Goal: Task Accomplishment & Management: Use online tool/utility

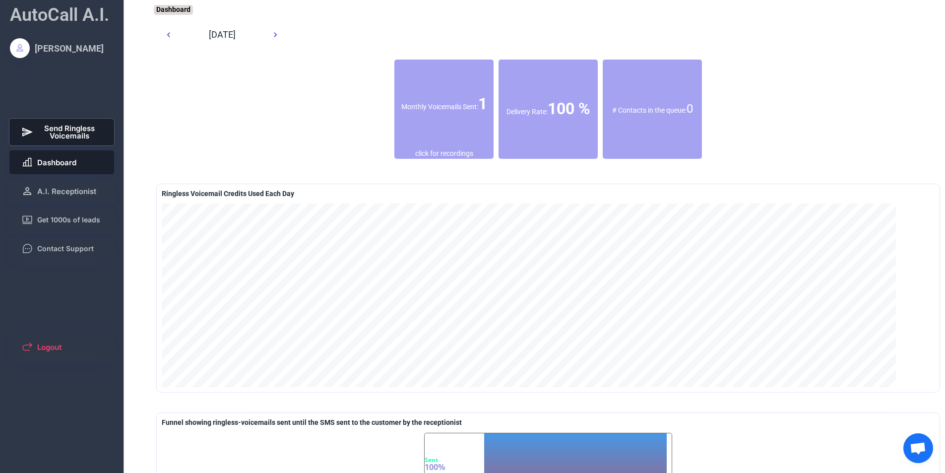
click at [69, 135] on span "Send Ringless Voicemails" at bounding box center [70, 132] width 66 height 15
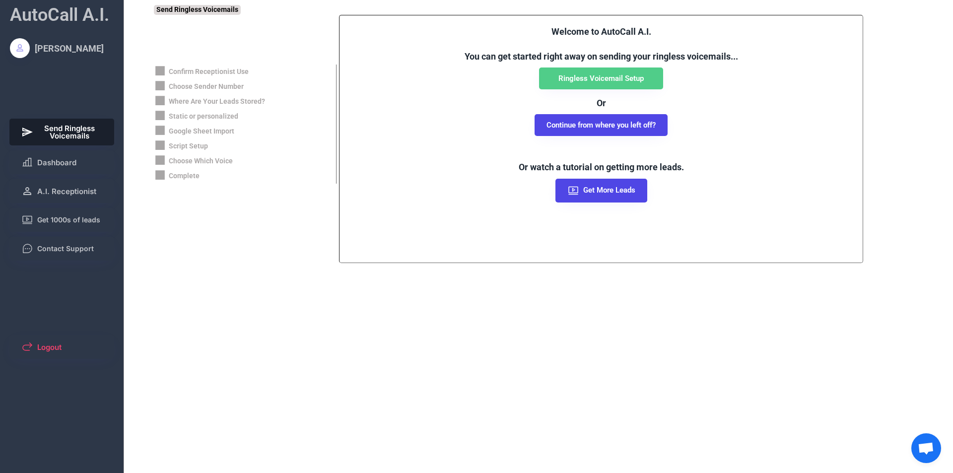
click at [607, 119] on button "Continue from where you left off?" at bounding box center [601, 125] width 133 height 22
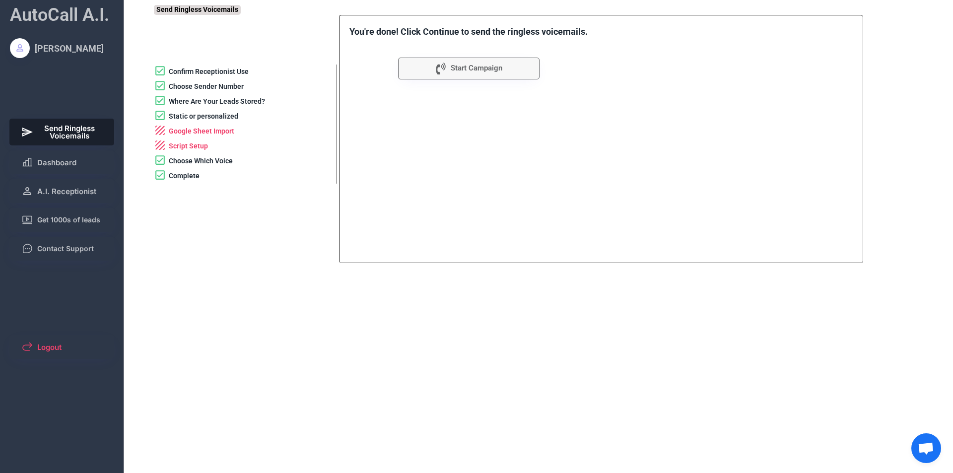
click at [185, 129] on div "Google Sheet Import" at bounding box center [202, 132] width 66 height 10
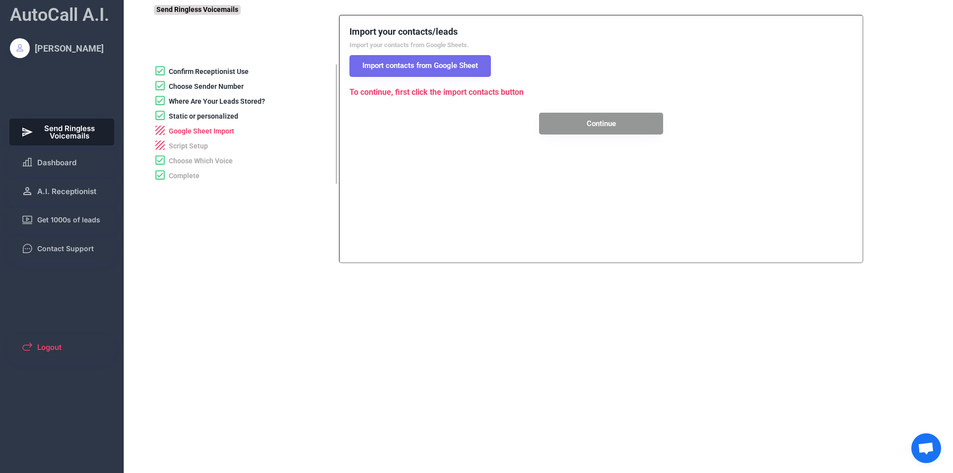
click at [416, 65] on button "Import contacts from Google Sheet" at bounding box center [419, 66] width 141 height 22
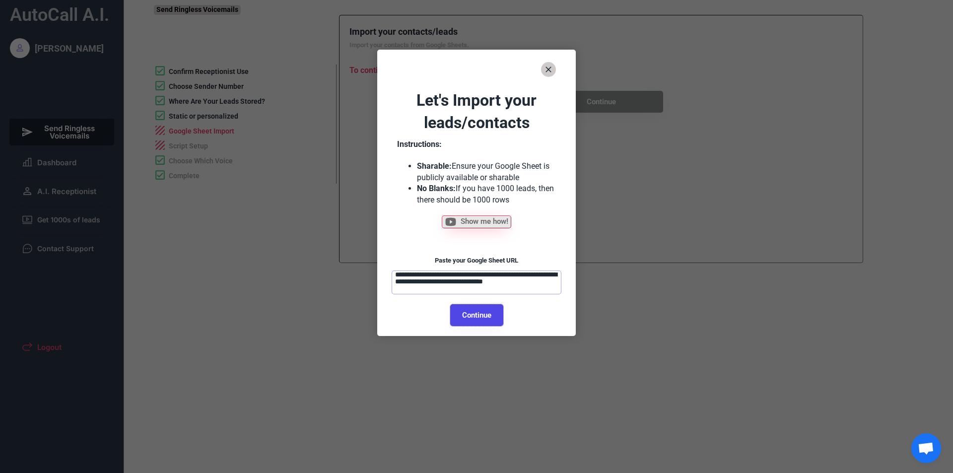
click at [464, 309] on button "Continue" at bounding box center [476, 315] width 53 height 22
select select "**********"
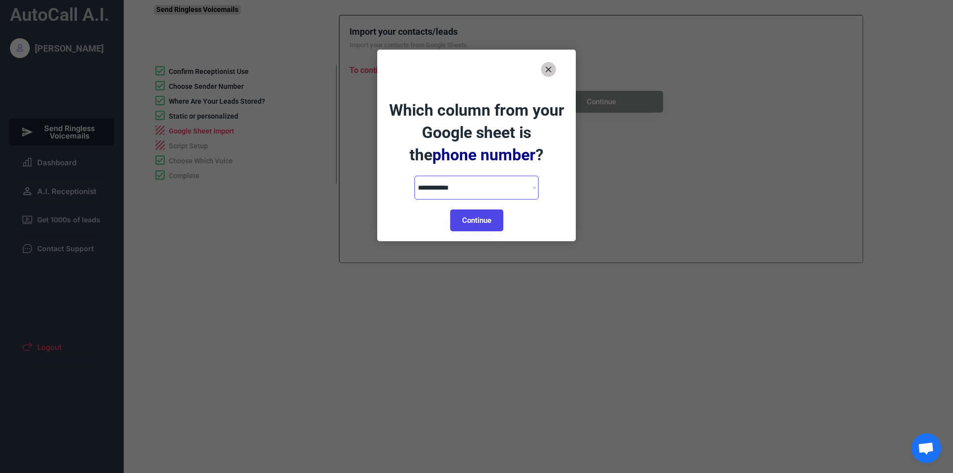
click at [479, 187] on select "**********" at bounding box center [476, 188] width 124 height 24
click at [468, 218] on button "Continue" at bounding box center [476, 220] width 53 height 22
select select "**********"
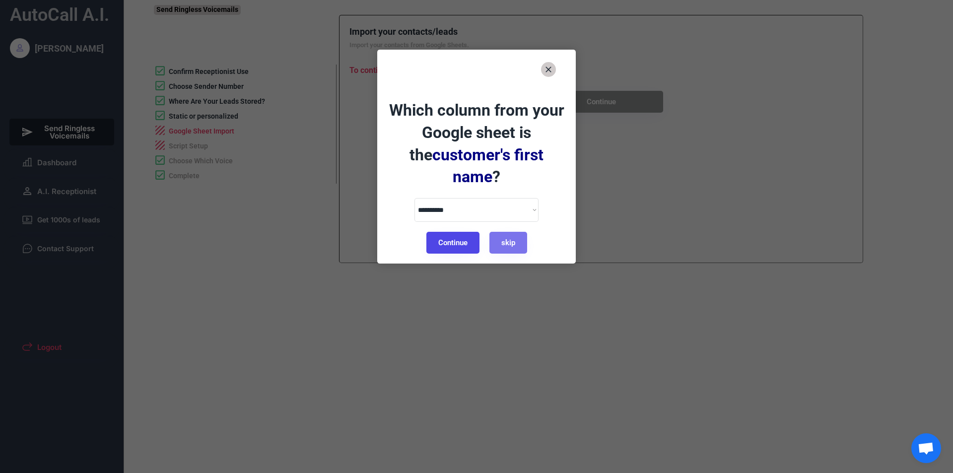
click at [455, 232] on button "Continue" at bounding box center [452, 243] width 53 height 22
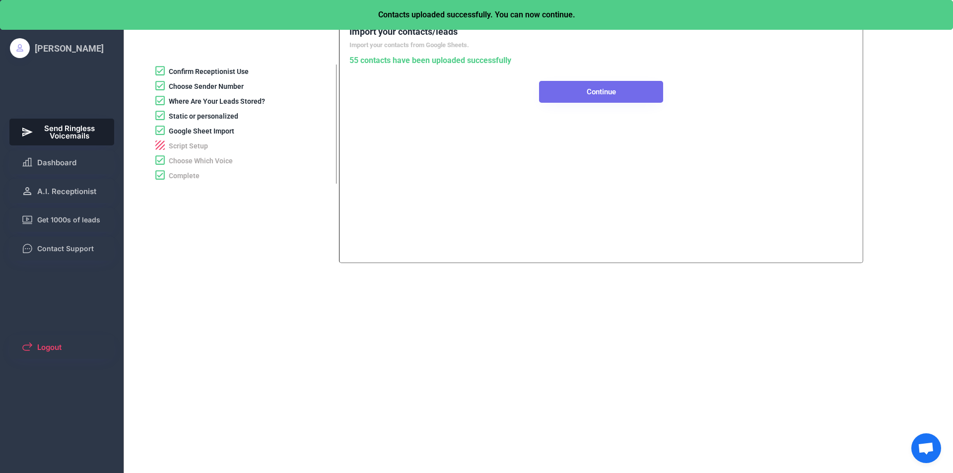
click at [546, 88] on button "Continue" at bounding box center [601, 92] width 124 height 22
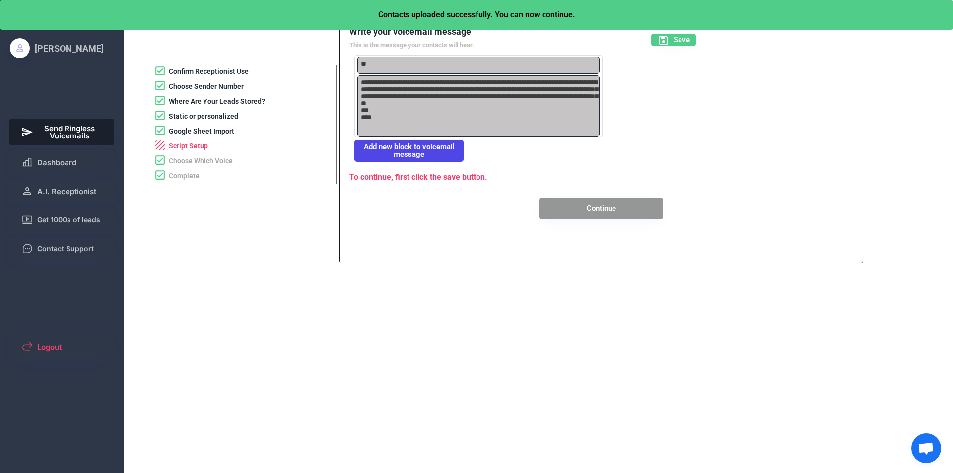
click at [178, 146] on div "Script Setup" at bounding box center [188, 146] width 39 height 10
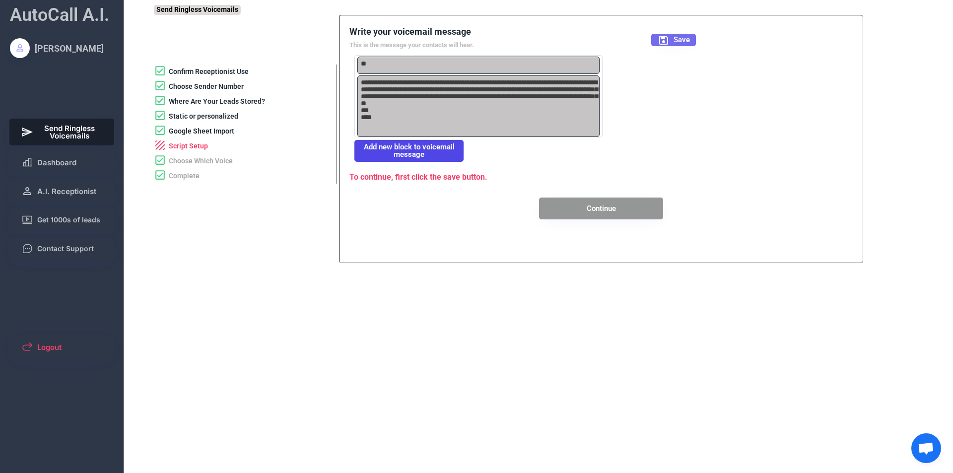
click at [682, 37] on span "Save" at bounding box center [681, 39] width 16 height 7
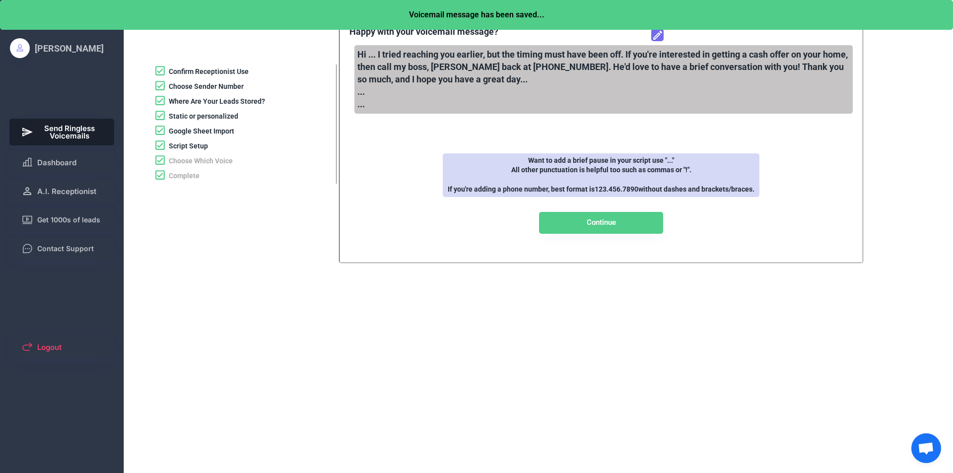
click at [663, 28] on div "Voicemail message has been saved..." at bounding box center [476, 15] width 953 height 30
click at [661, 32] on use at bounding box center [657, 35] width 9 height 9
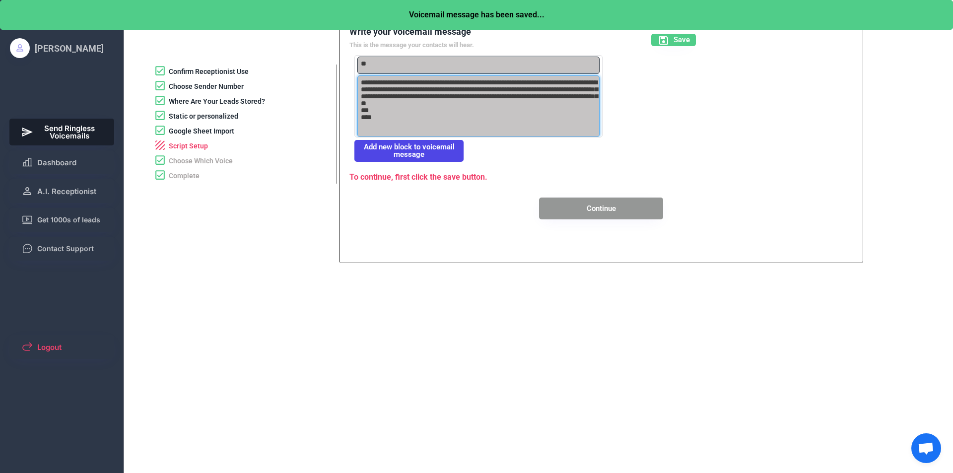
drag, startPoint x: 378, startPoint y: 127, endPoint x: 355, endPoint y: 127, distance: 22.8
click at [355, 127] on div "**********" at bounding box center [478, 106] width 247 height 62
type textarea "**********"
click at [675, 34] on button "Save" at bounding box center [673, 40] width 45 height 12
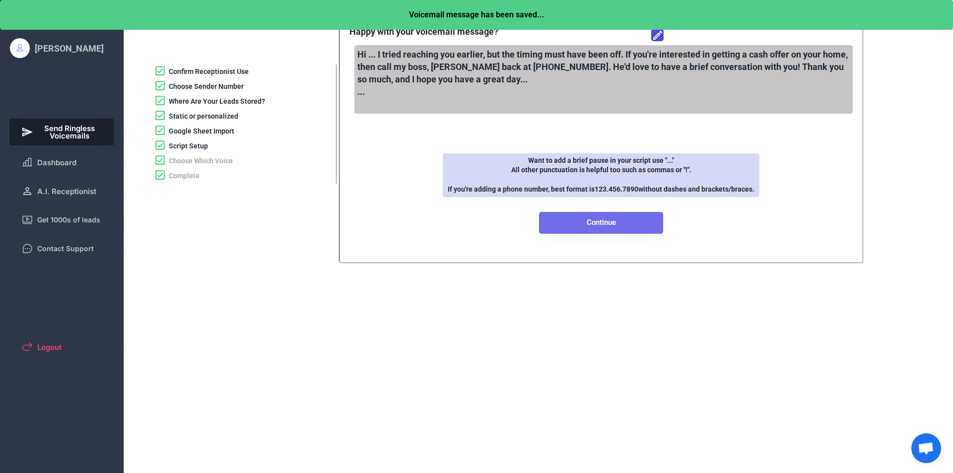
click at [579, 224] on button "Continue" at bounding box center [601, 223] width 124 height 22
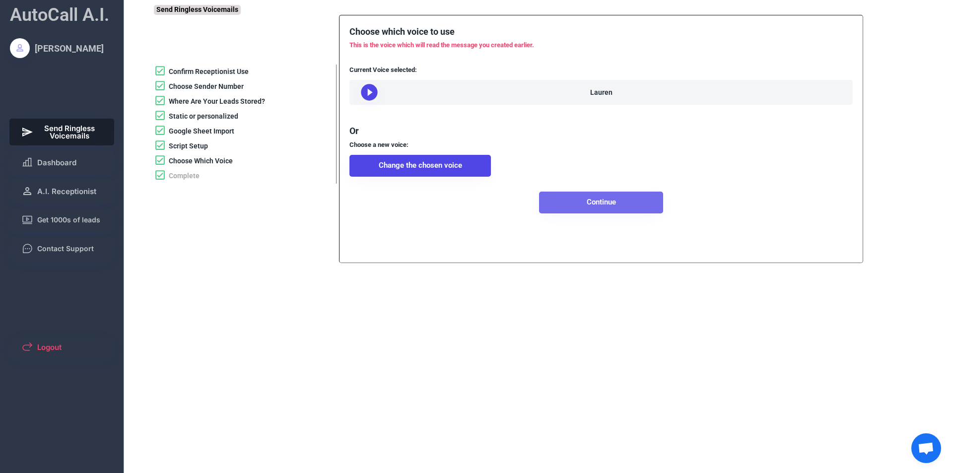
click at [590, 213] on button "Continue" at bounding box center [601, 203] width 124 height 22
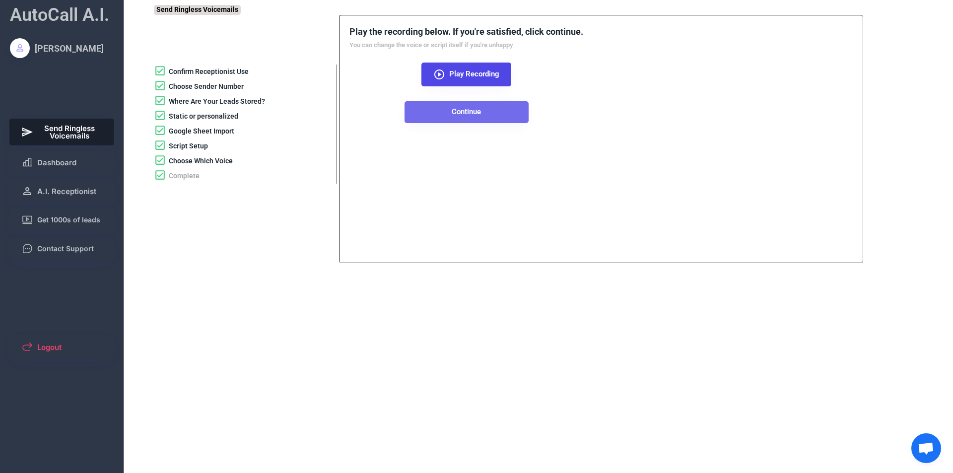
click at [478, 110] on button "Continue" at bounding box center [466, 112] width 124 height 22
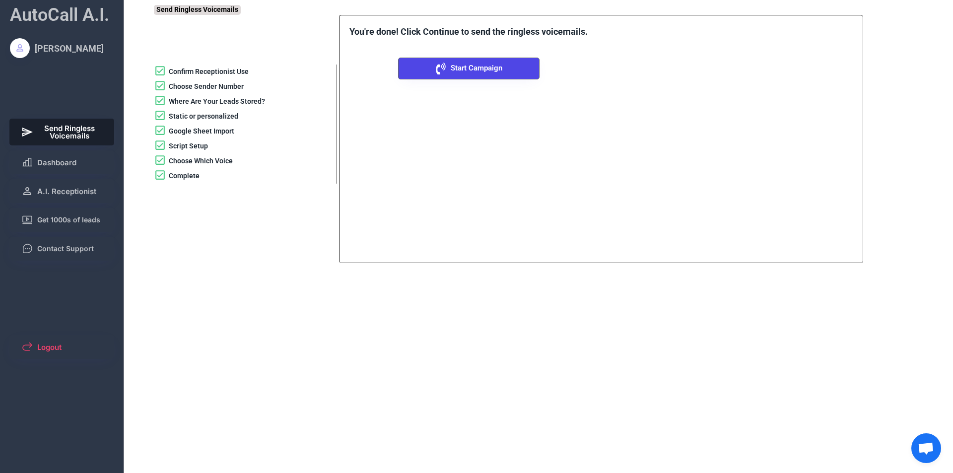
click at [475, 65] on span "Start Campaign" at bounding box center [477, 68] width 52 height 7
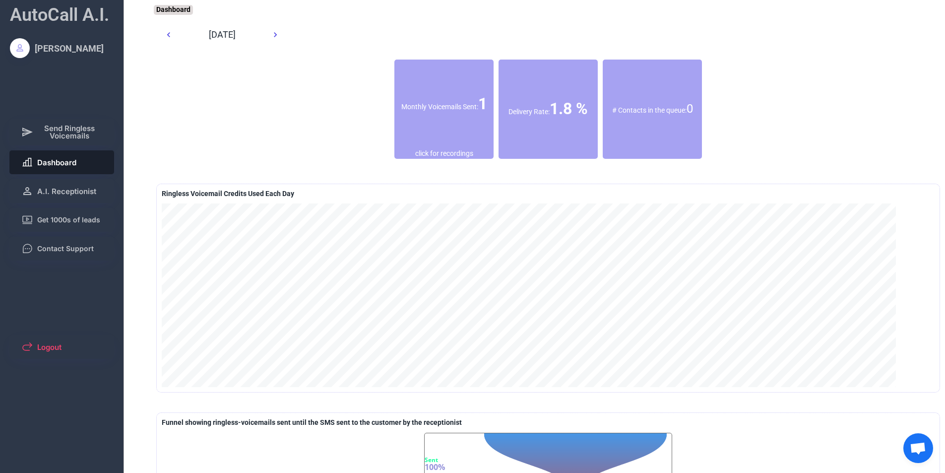
click at [74, 136] on span "Send Ringless Voicemails" at bounding box center [70, 132] width 66 height 15
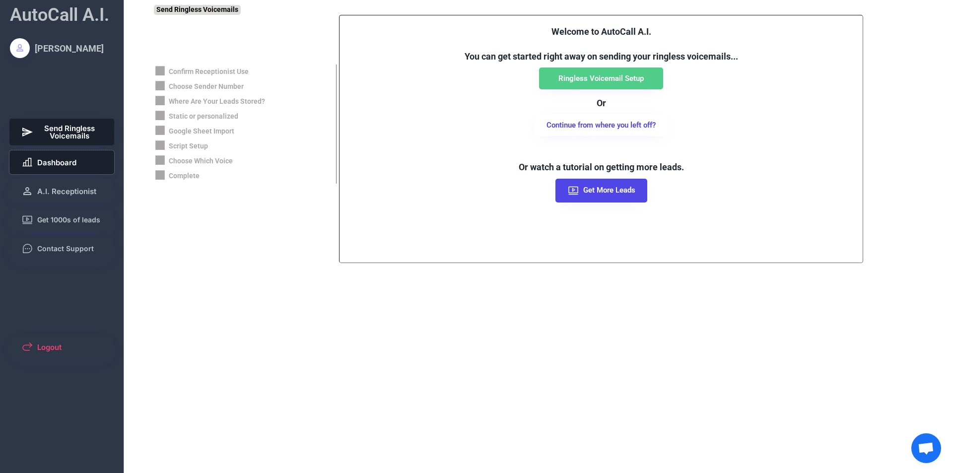
click at [75, 170] on button "Dashboard" at bounding box center [61, 162] width 105 height 24
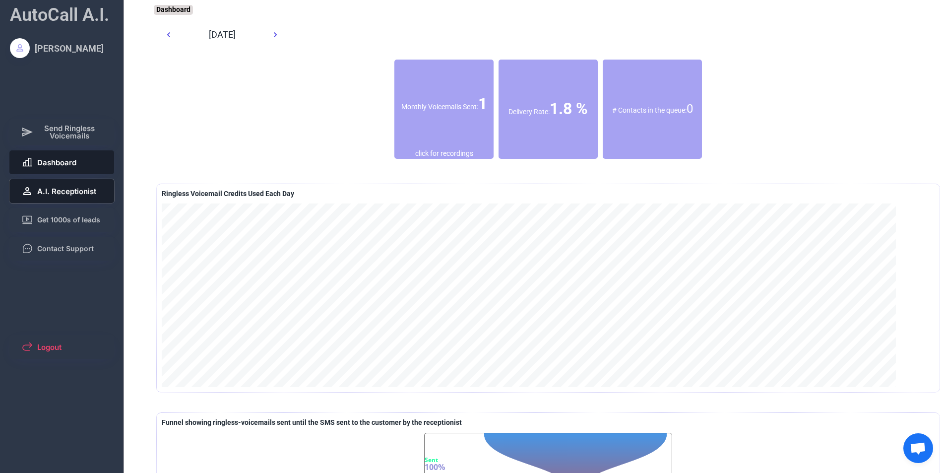
click at [80, 191] on span "A.I. Receptionist" at bounding box center [66, 191] width 59 height 7
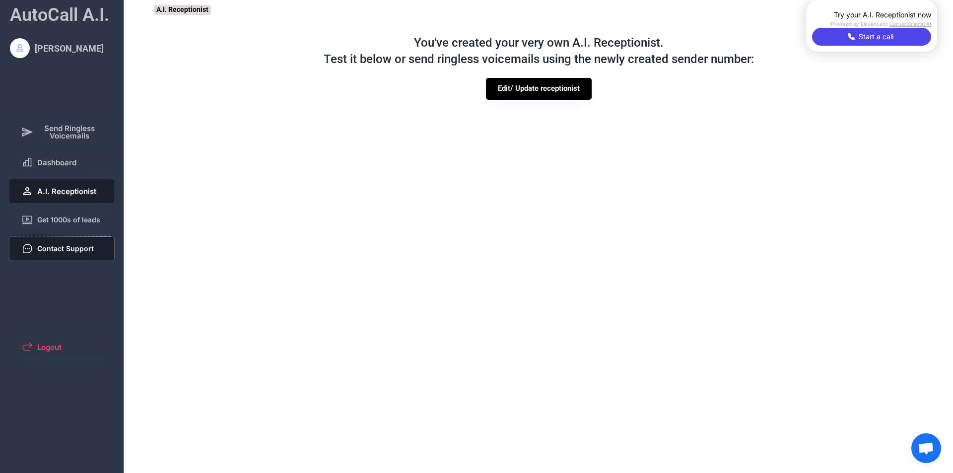
click at [77, 242] on button "Contact Support" at bounding box center [61, 249] width 105 height 24
click at [74, 211] on button "Get 1000s of leads" at bounding box center [61, 220] width 105 height 24
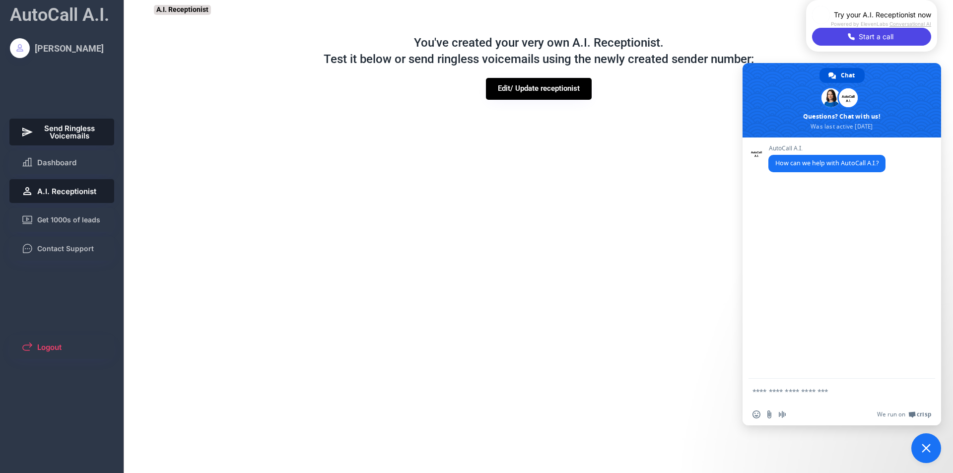
click at [88, 127] on span "Send Ringless Voicemails" at bounding box center [70, 132] width 66 height 15
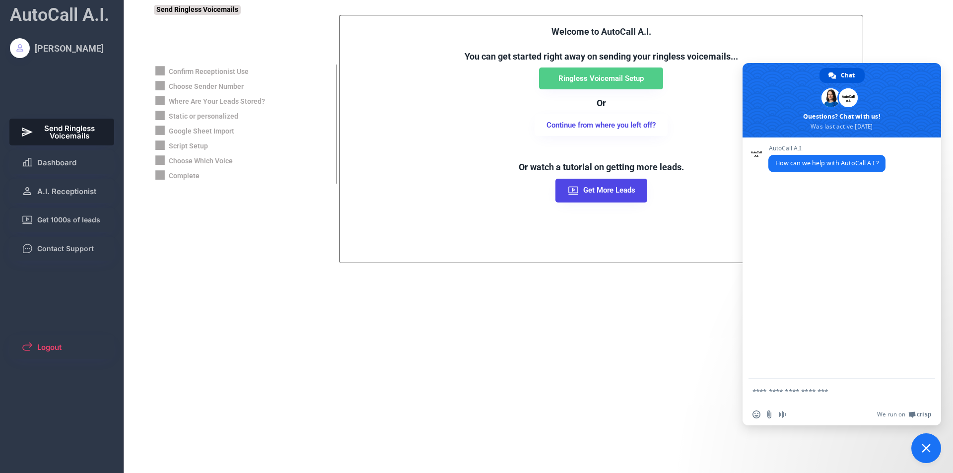
click at [617, 343] on div "AutoCall A.I. Jack Pasmore Send Ringless Voicemails Dashboard A.I. Receptionist…" at bounding box center [476, 236] width 953 height 473
click at [71, 167] on button "Dashboard" at bounding box center [61, 162] width 105 height 24
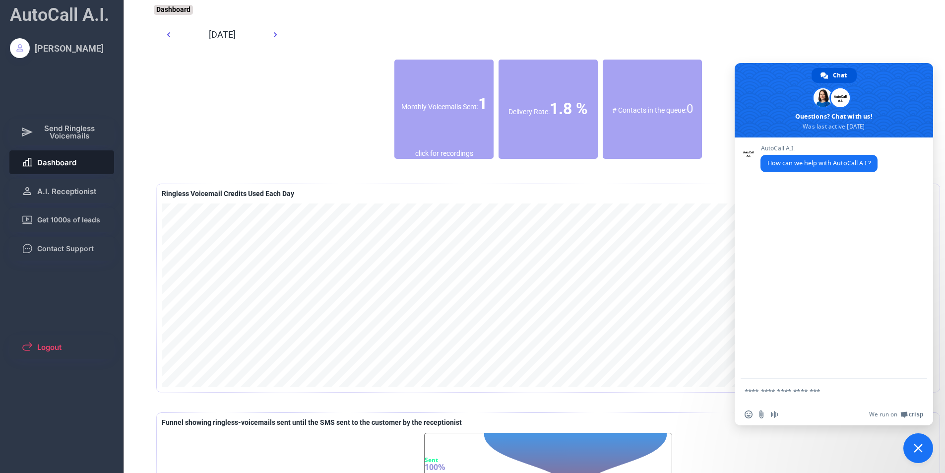
click at [625, 49] on div "September 2025 Monthly Voicemails Sent: 1 click for recordings Delivery Rate: 1…" at bounding box center [548, 92] width 784 height 144
click at [535, 91] on div "Delivery Rate: 1.8 %" at bounding box center [548, 109] width 99 height 99
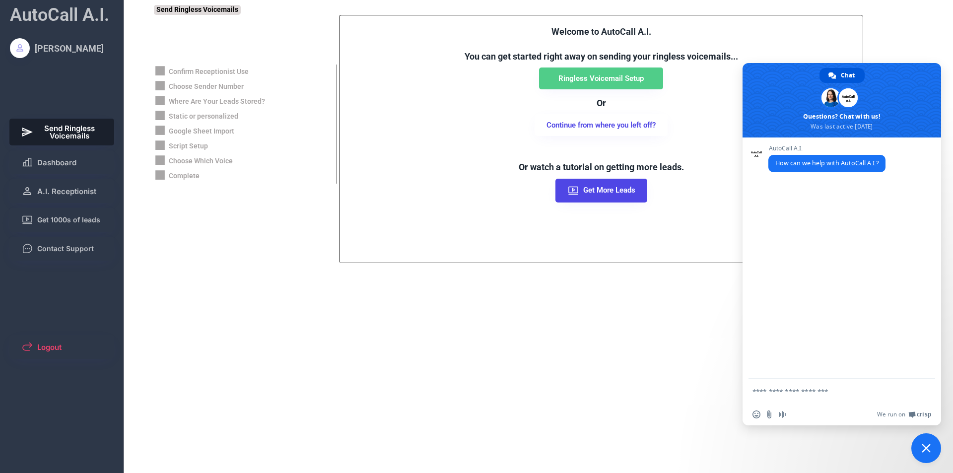
click at [51, 147] on div "AutoCall A.I. [PERSON_NAME] Send Ringless Voicemails Dashboard A.I. Receptionis…" at bounding box center [62, 236] width 124 height 473
click at [51, 161] on span "Dashboard" at bounding box center [56, 162] width 39 height 7
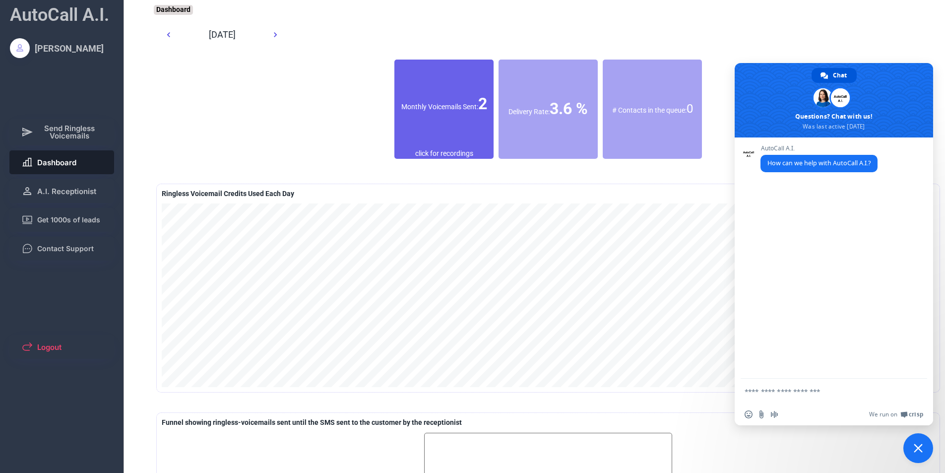
click at [438, 115] on div "Monthly Voicemails Sent: 2" at bounding box center [444, 104] width 99 height 22
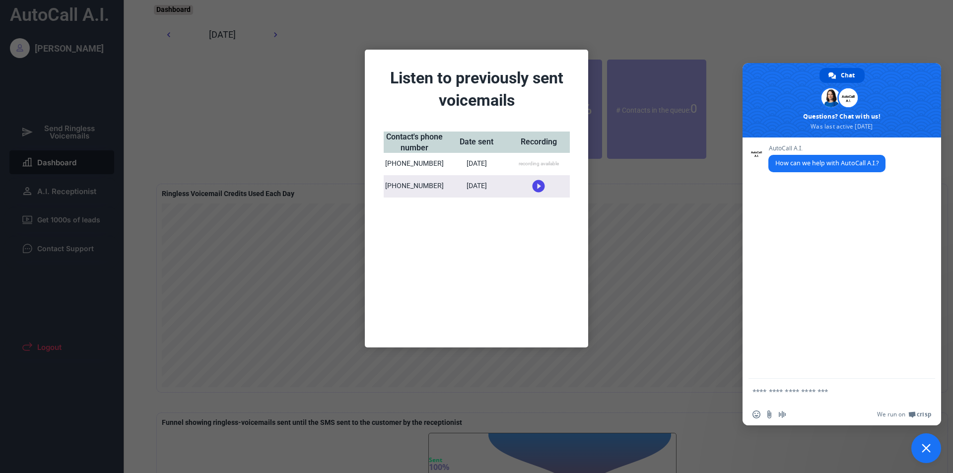
click at [330, 103] on div at bounding box center [476, 236] width 953 height 473
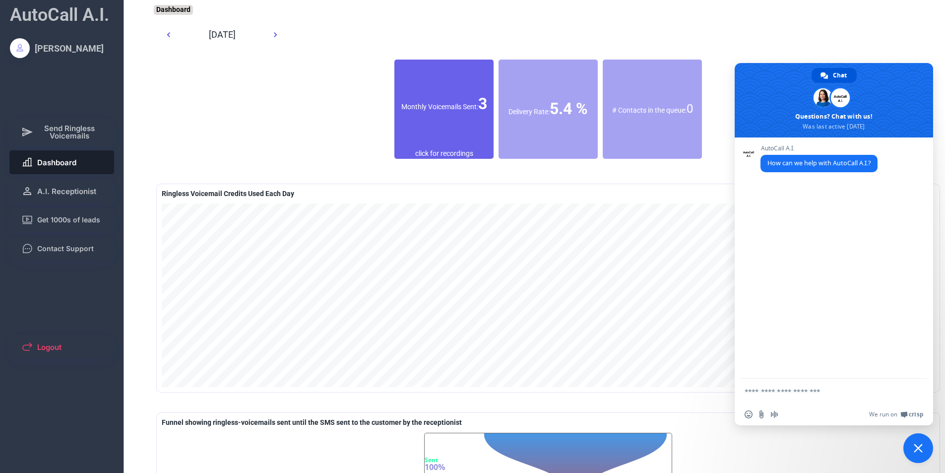
click at [417, 109] on div "Monthly Voicemails Sent: 3" at bounding box center [444, 104] width 99 height 22
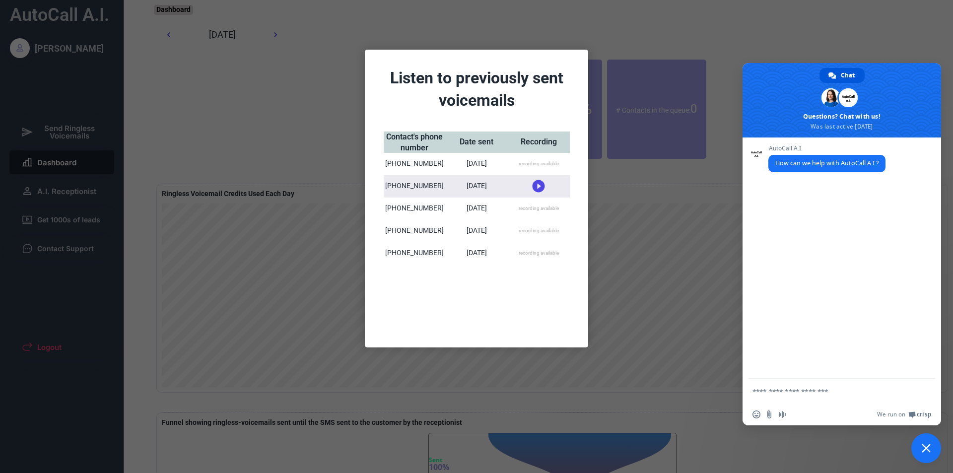
click at [266, 233] on div at bounding box center [476, 236] width 953 height 473
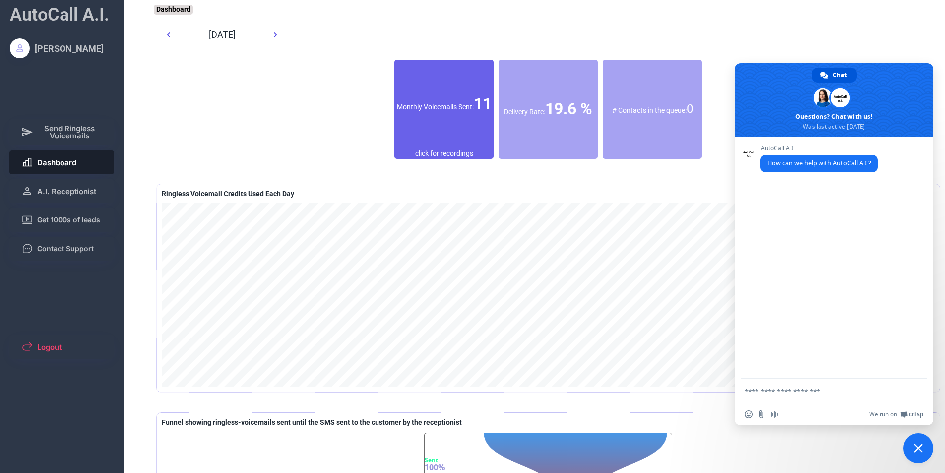
click at [466, 131] on div "Monthly Voicemails Sent: 11" at bounding box center [444, 104] width 99 height 89
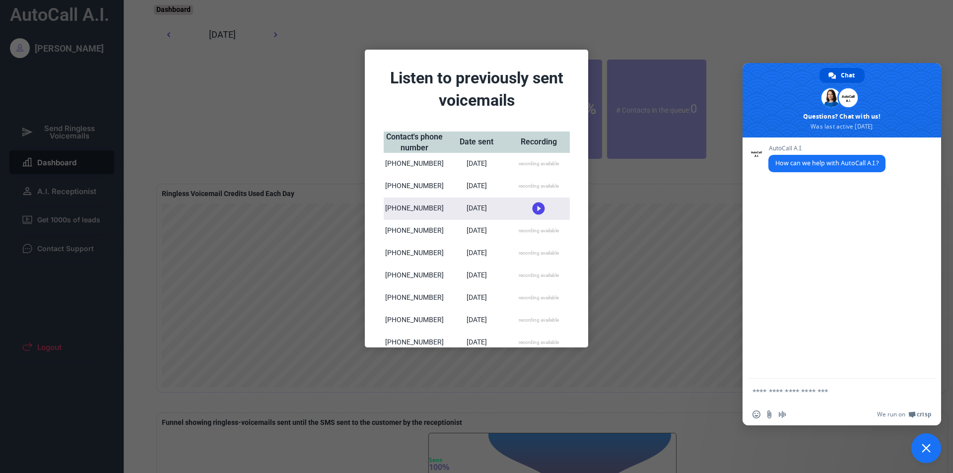
click at [616, 146] on div at bounding box center [476, 236] width 953 height 473
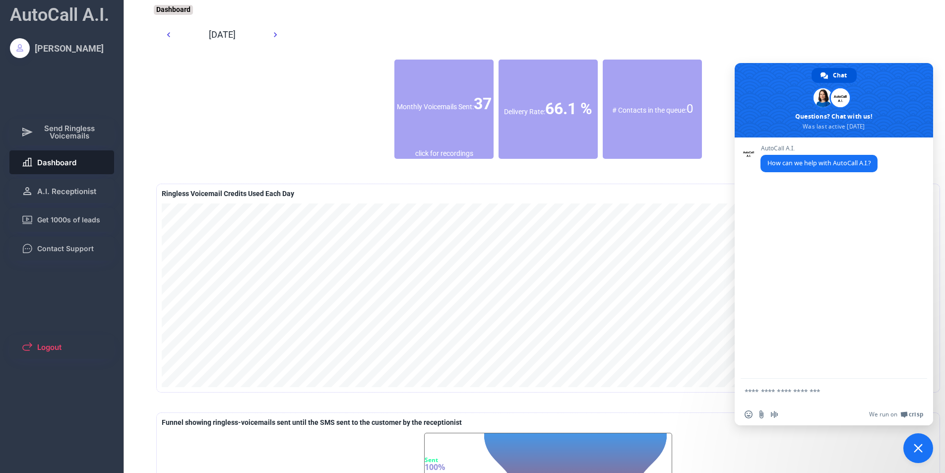
click at [784, 36] on div "[DATE]" at bounding box center [548, 35] width 774 height 20
drag, startPoint x: 515, startPoint y: 110, endPoint x: 575, endPoint y: 114, distance: 59.7
click at [575, 114] on div "Delivery Rate: 76.8 %" at bounding box center [548, 109] width 99 height 22
click at [574, 114] on div "Delivery Rate: 76.8 %" at bounding box center [548, 109] width 99 height 22
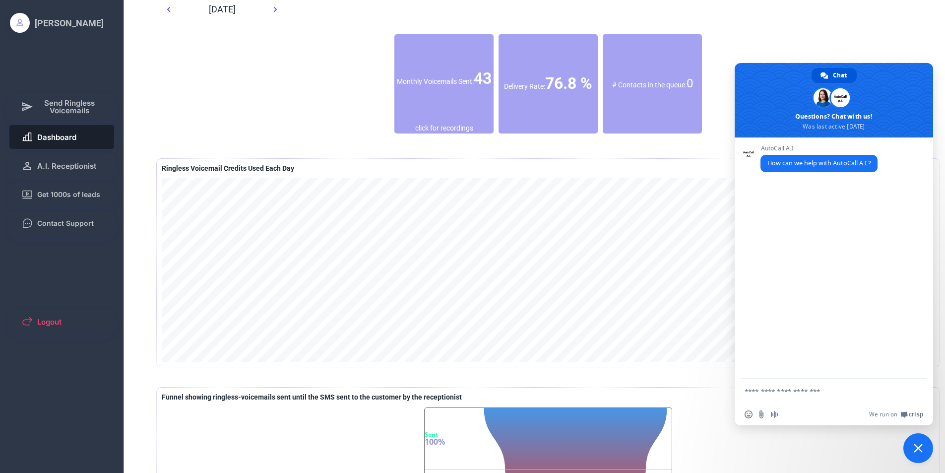
scroll to position [25, 0]
click at [842, 16] on div "[DATE]" at bounding box center [548, 10] width 774 height 20
click at [847, 35] on div "September 2025 Monthly Voicemails Sent: 43 click for recordings Delivery Rate: …" at bounding box center [548, 67] width 784 height 144
click at [921, 442] on span "Close chat" at bounding box center [919, 448] width 30 height 30
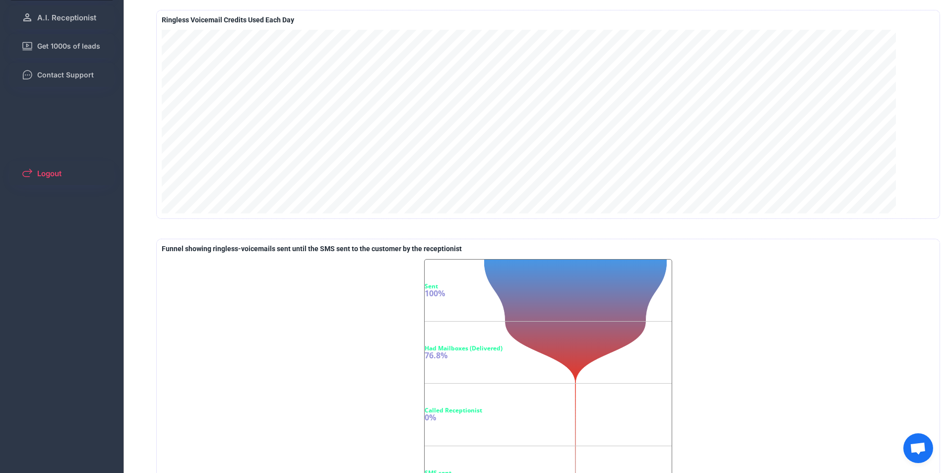
scroll to position [0, 0]
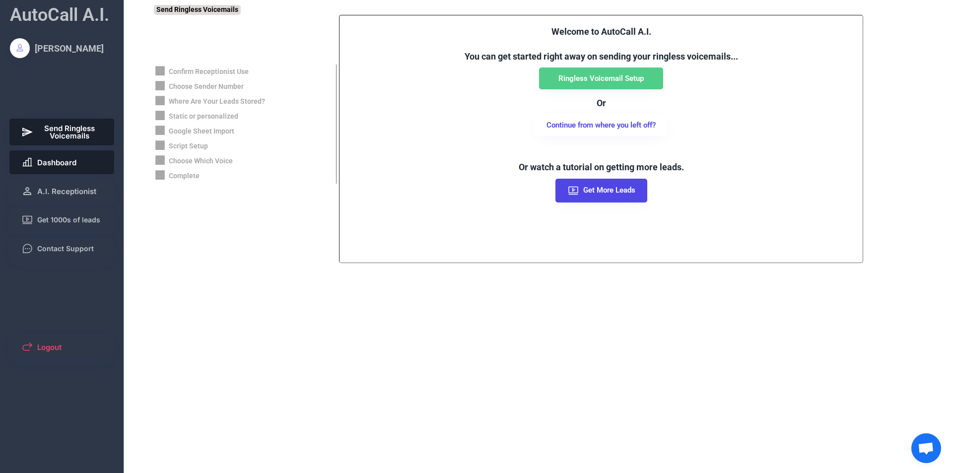
click at [59, 165] on span "Dashboard" at bounding box center [56, 162] width 39 height 7
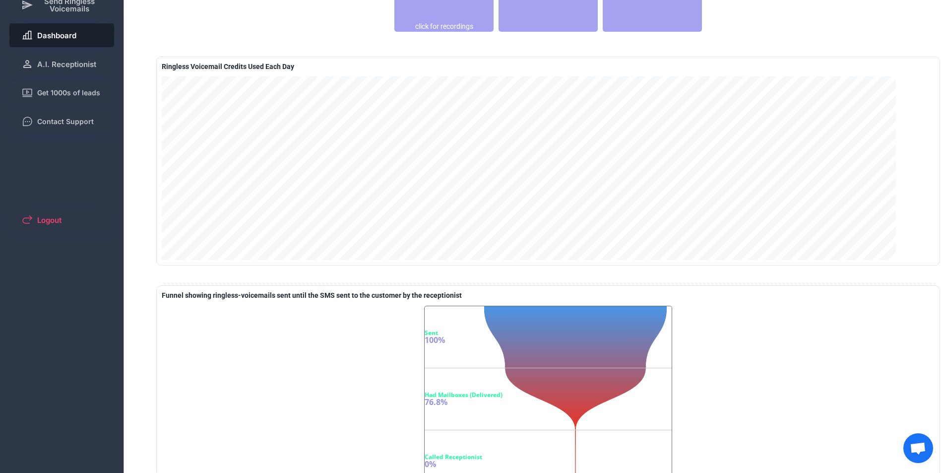
scroll to position [25, 0]
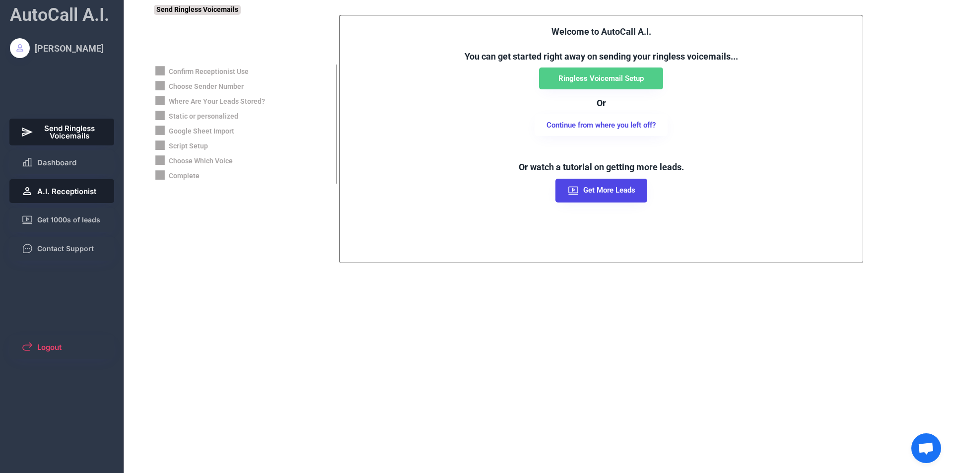
click at [67, 172] on button "Dashboard" at bounding box center [61, 162] width 105 height 24
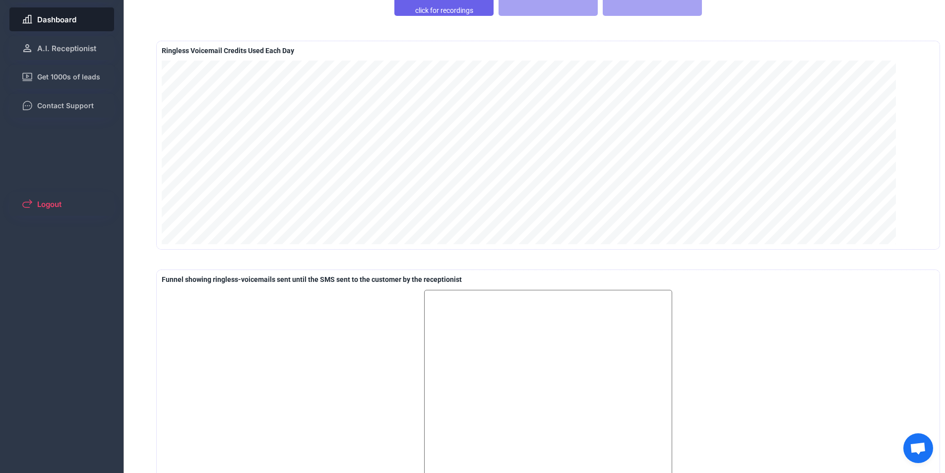
scroll to position [223, 0]
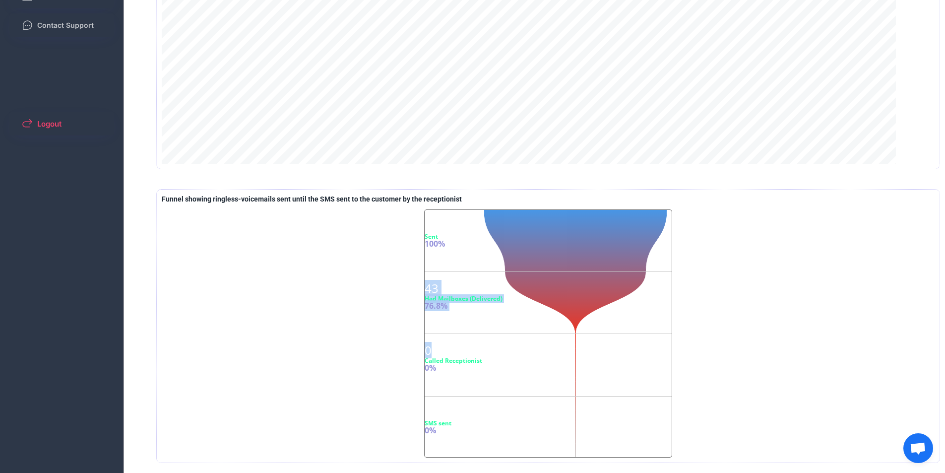
drag, startPoint x: 557, startPoint y: 256, endPoint x: 562, endPoint y: 340, distance: 85.0
click at [562, 340] on div "56 Sent 100% 43 Had Mailboxes (Delivered) 76.8% 0 Called Receptionist 0% 0 SMS …" at bounding box center [550, 334] width 250 height 248
click at [561, 338] on div "0 Called Receptionist 0%" at bounding box center [550, 365] width 250 height 62
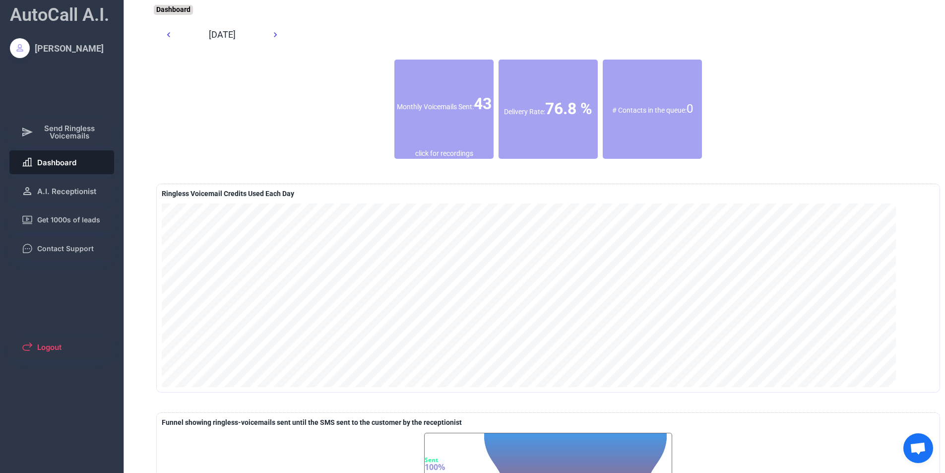
click at [315, 77] on div "September 2025 Monthly Voicemails Sent: 43 click for recordings Delivery Rate: …" at bounding box center [548, 92] width 784 height 144
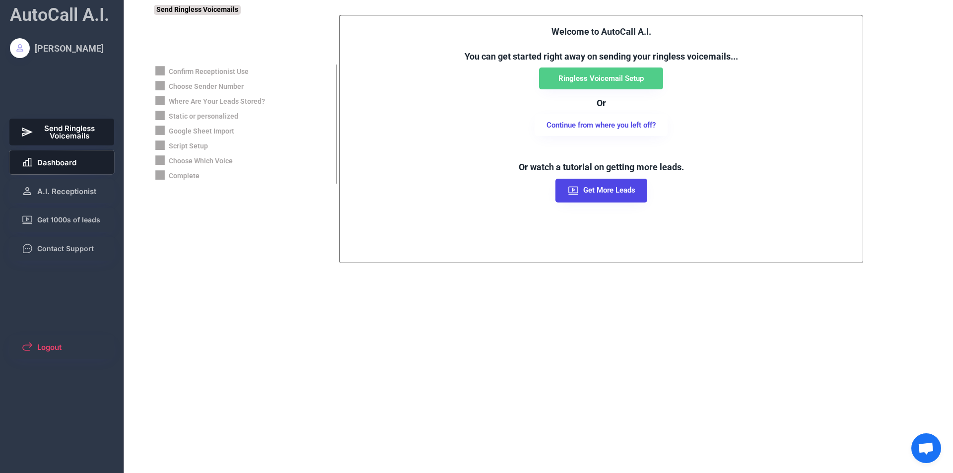
click at [26, 155] on button "Dashboard" at bounding box center [61, 162] width 105 height 24
click at [90, 173] on button "Dashboard" at bounding box center [61, 162] width 105 height 24
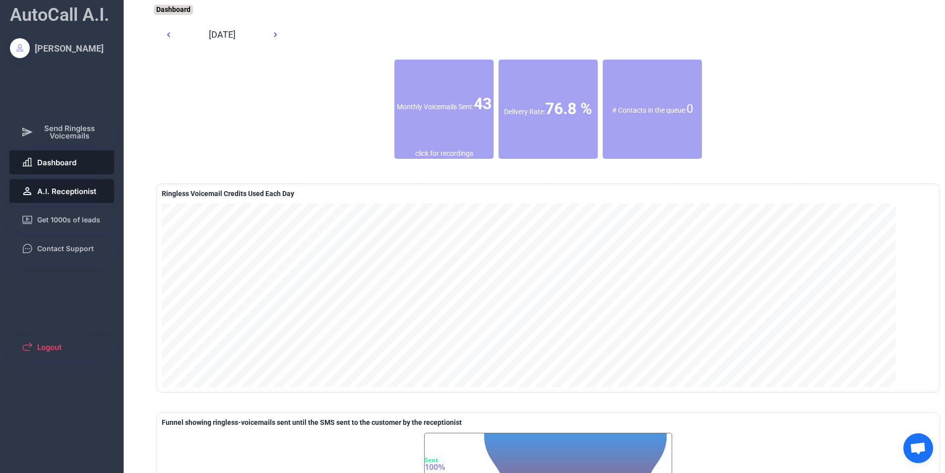
click at [59, 192] on span "A.I. Receptionist" at bounding box center [66, 191] width 59 height 7
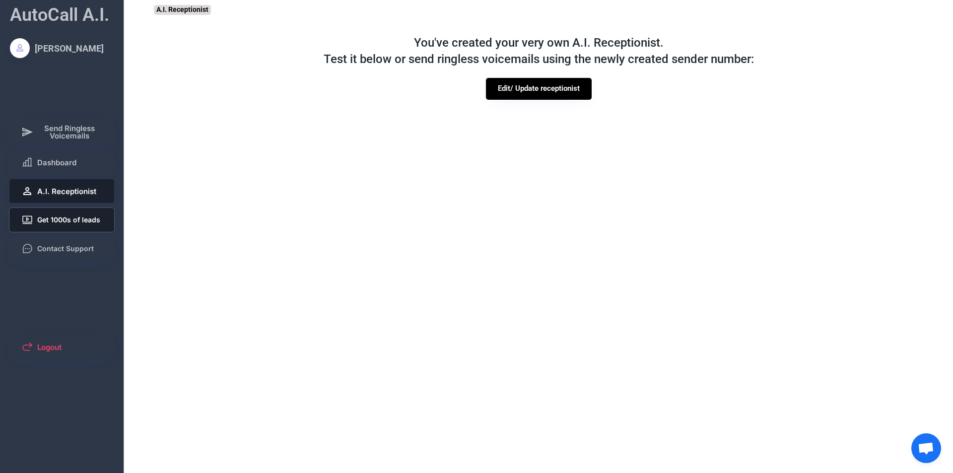
click at [56, 213] on button "Get 1000s of leads" at bounding box center [61, 220] width 105 height 24
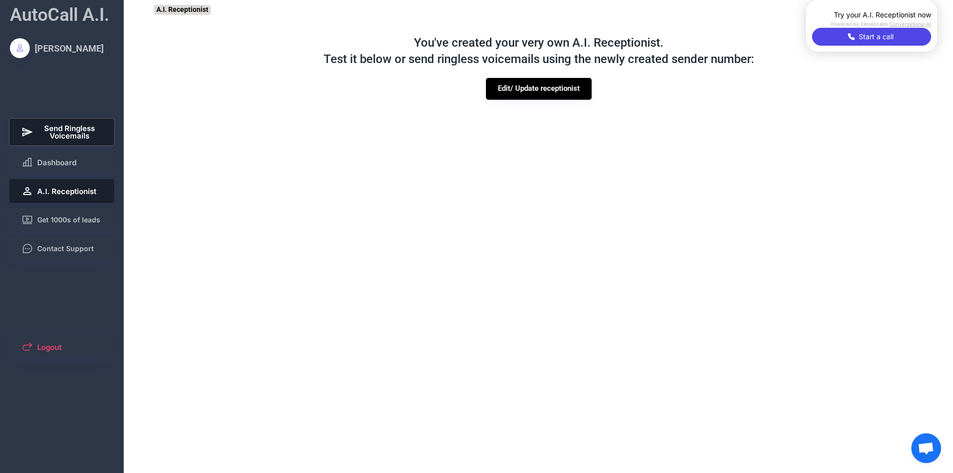
click at [66, 131] on span "Send Ringless Voicemails" at bounding box center [70, 132] width 66 height 15
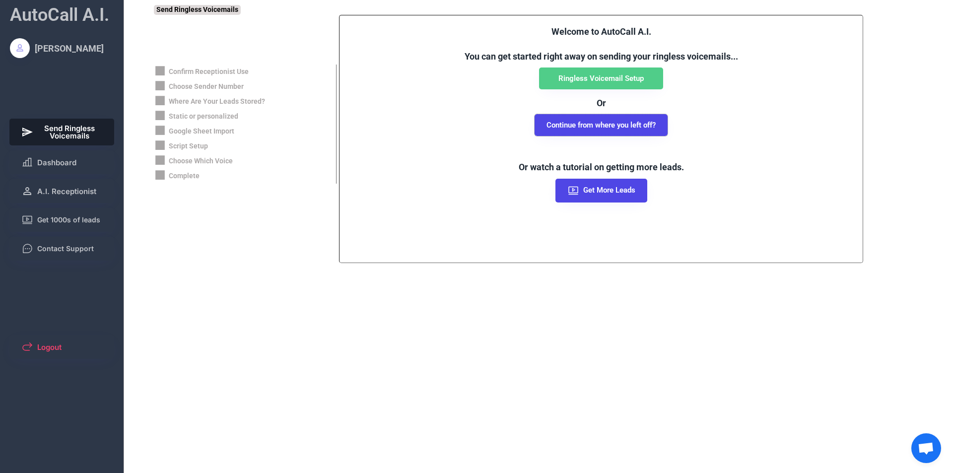
click at [607, 130] on button "Continue from where you left off?" at bounding box center [601, 125] width 133 height 22
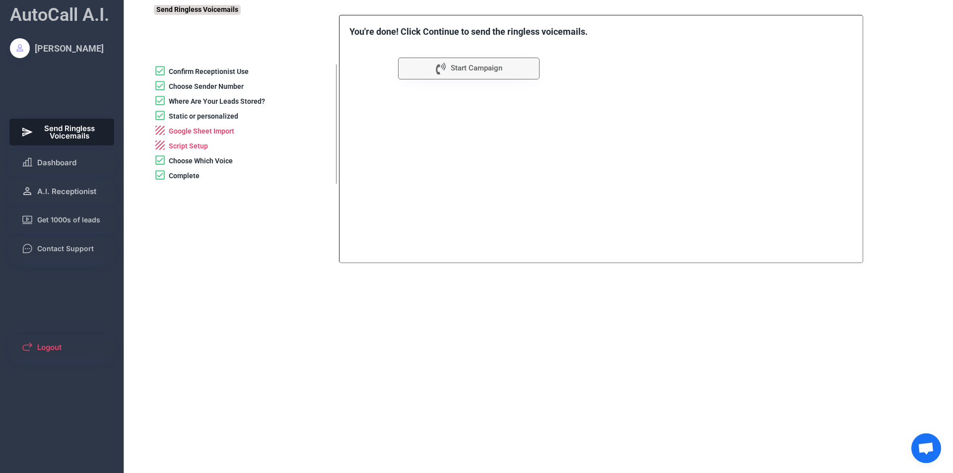
click at [217, 113] on div "Static or personalized" at bounding box center [203, 117] width 69 height 10
select select "*****"
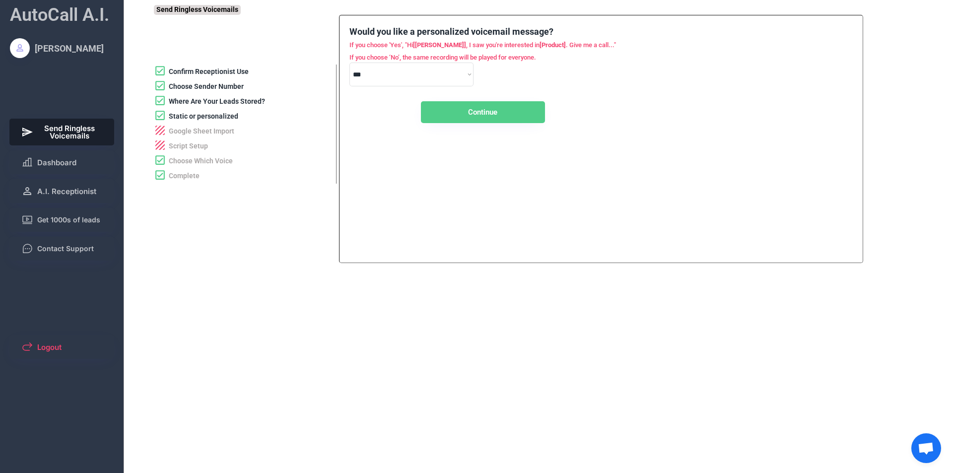
click at [221, 101] on div "Where Are Your Leads Stored?" at bounding box center [217, 102] width 96 height 10
select select "**********"
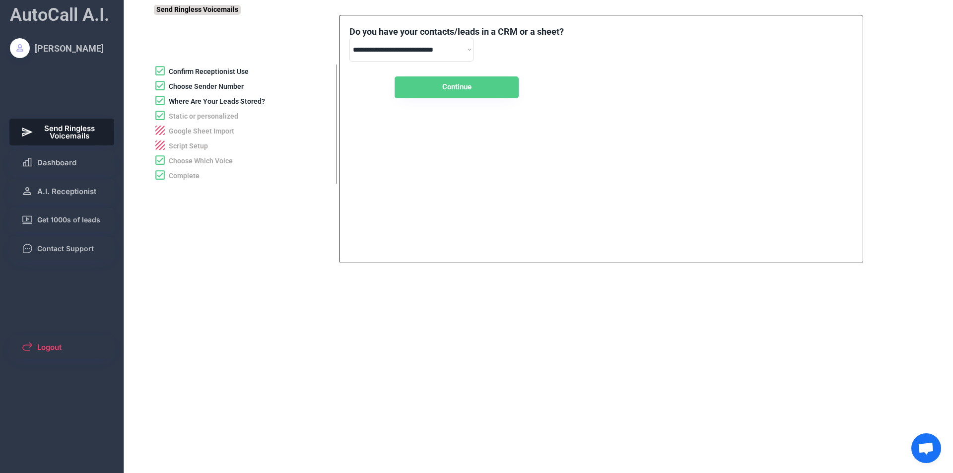
click at [225, 87] on div "Choose Sender Number" at bounding box center [206, 87] width 75 height 10
select select "**********"
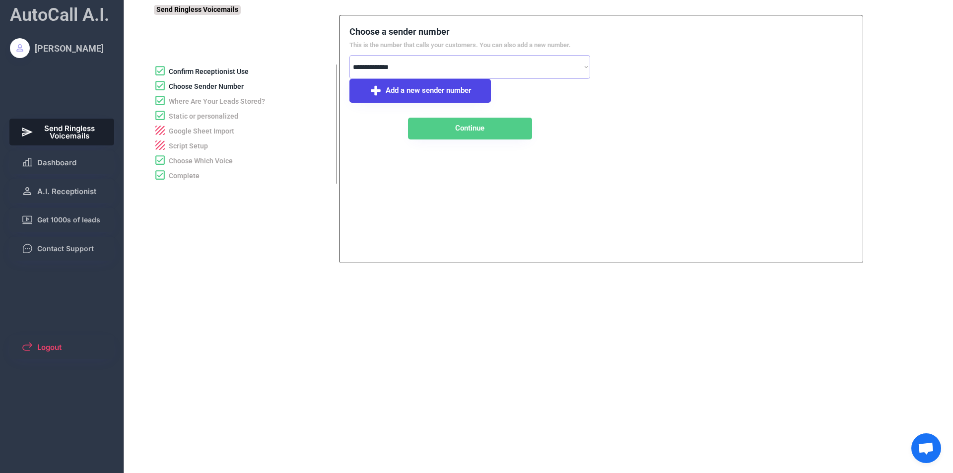
click at [225, 99] on div "Where Are Your Leads Stored?" at bounding box center [217, 102] width 96 height 10
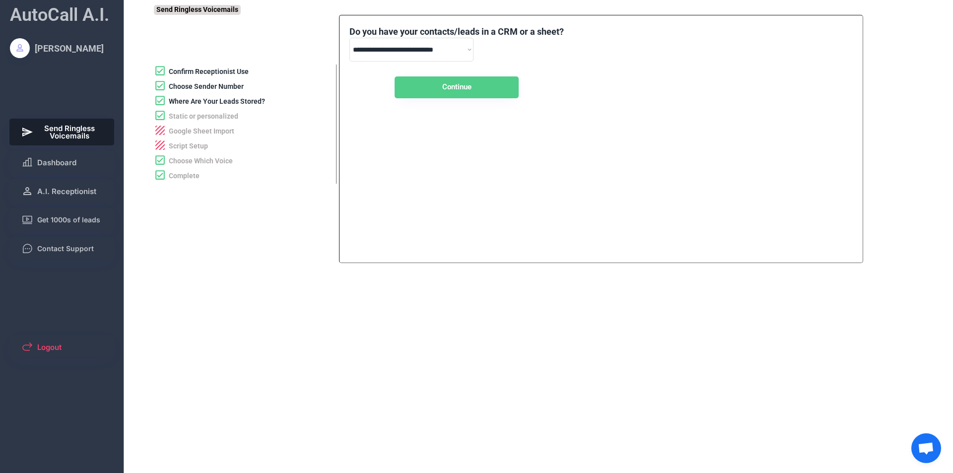
click at [207, 67] on div "Confirm Receptionist Use" at bounding box center [209, 72] width 80 height 10
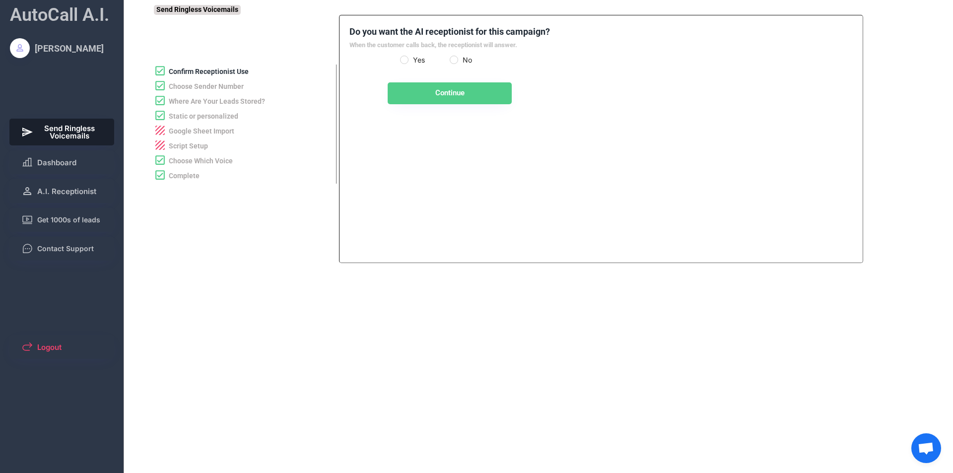
click at [208, 77] on div "Confirm Receptionist Use" at bounding box center [245, 72] width 182 height 15
click at [209, 71] on div "Confirm Receptionist Use" at bounding box center [209, 72] width 80 height 10
click at [58, 53] on div "[PERSON_NAME]" at bounding box center [69, 48] width 69 height 12
